Goal: Task Accomplishment & Management: Use online tool/utility

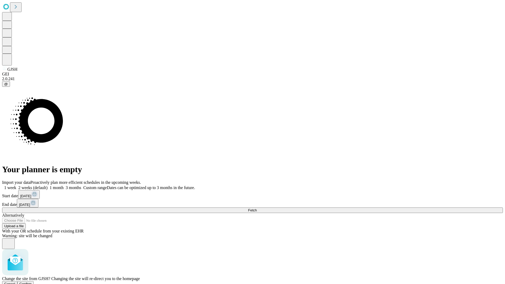
click at [32, 282] on span "Confirm" at bounding box center [25, 284] width 12 height 4
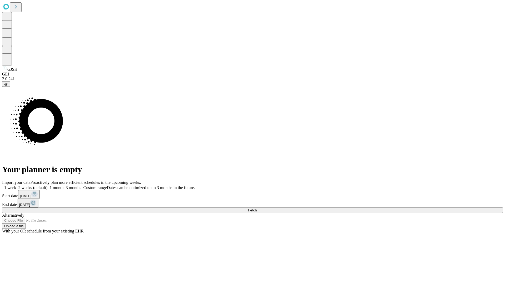
click at [48, 185] on label "2 weeks (default)" at bounding box center [31, 187] width 31 height 4
click at [256, 208] on span "Fetch" at bounding box center [252, 210] width 9 height 4
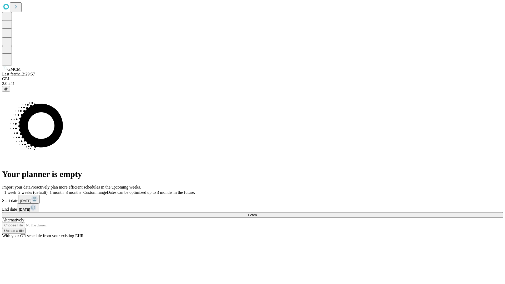
click at [256, 213] on span "Fetch" at bounding box center [252, 215] width 9 height 4
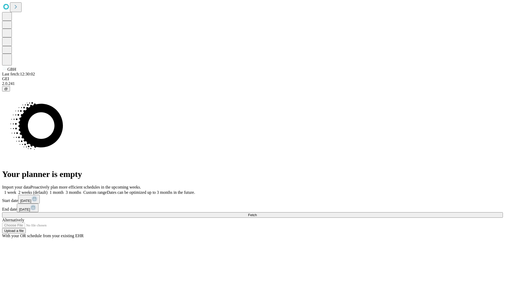
click at [48, 190] on label "2 weeks (default)" at bounding box center [31, 192] width 31 height 4
click at [256, 213] on span "Fetch" at bounding box center [252, 215] width 9 height 4
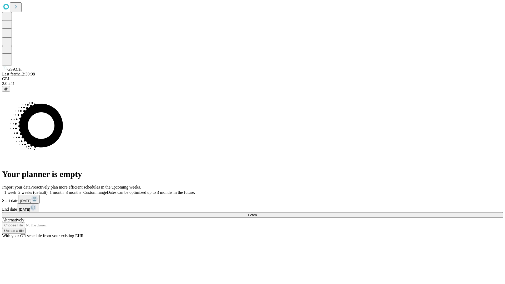
click at [48, 190] on label "2 weeks (default)" at bounding box center [31, 192] width 31 height 4
click at [256, 213] on span "Fetch" at bounding box center [252, 215] width 9 height 4
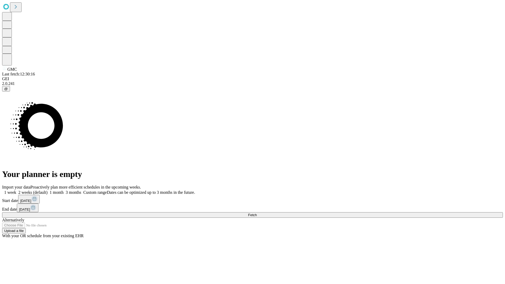
click at [256, 213] on span "Fetch" at bounding box center [252, 215] width 9 height 4
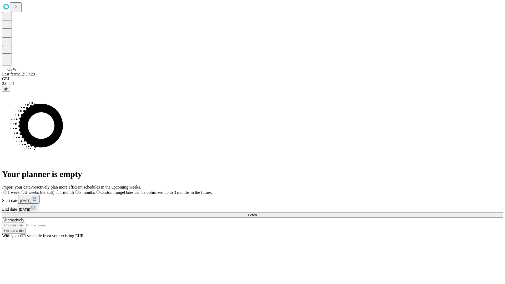
click at [54, 190] on label "2 weeks (default)" at bounding box center [37, 192] width 35 height 4
click at [256, 213] on span "Fetch" at bounding box center [252, 215] width 9 height 4
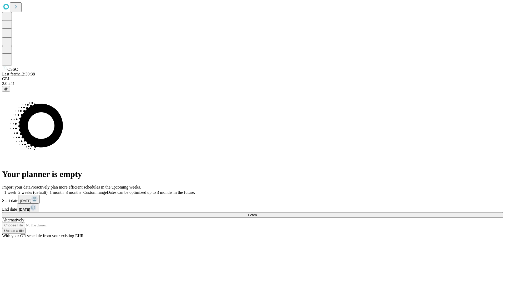
click at [48, 190] on label "2 weeks (default)" at bounding box center [31, 192] width 31 height 4
click at [256, 213] on span "Fetch" at bounding box center [252, 215] width 9 height 4
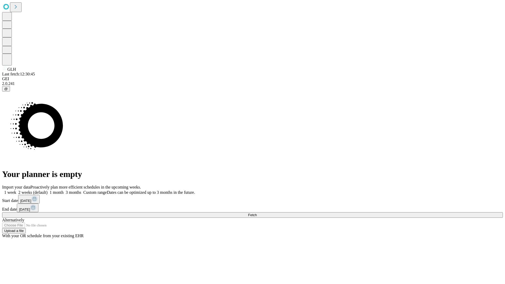
click at [256, 213] on span "Fetch" at bounding box center [252, 215] width 9 height 4
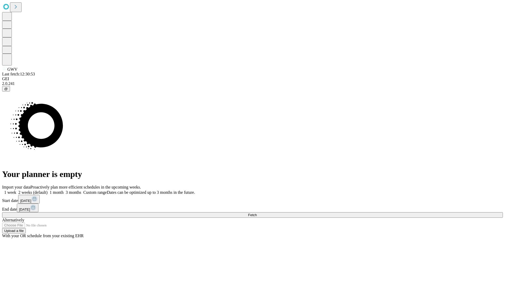
click at [256, 213] on span "Fetch" at bounding box center [252, 215] width 9 height 4
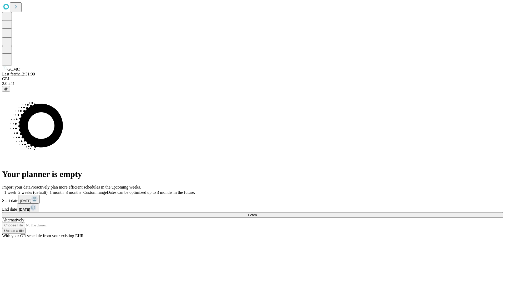
click at [48, 190] on label "2 weeks (default)" at bounding box center [31, 192] width 31 height 4
click at [256, 213] on span "Fetch" at bounding box center [252, 215] width 9 height 4
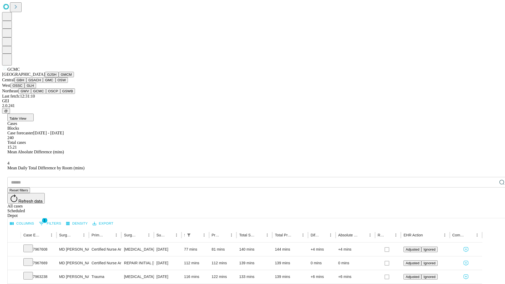
click at [46, 94] on button "OSCP" at bounding box center [53, 91] width 14 height 6
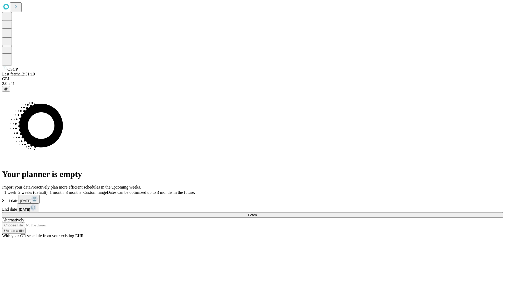
click at [48, 190] on label "2 weeks (default)" at bounding box center [31, 192] width 31 height 4
click at [256, 213] on span "Fetch" at bounding box center [252, 215] width 9 height 4
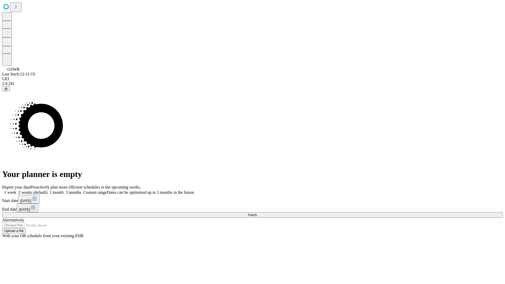
click at [48, 190] on label "2 weeks (default)" at bounding box center [31, 192] width 31 height 4
click at [256, 213] on span "Fetch" at bounding box center [252, 215] width 9 height 4
